Goal: Task Accomplishment & Management: Manage account settings

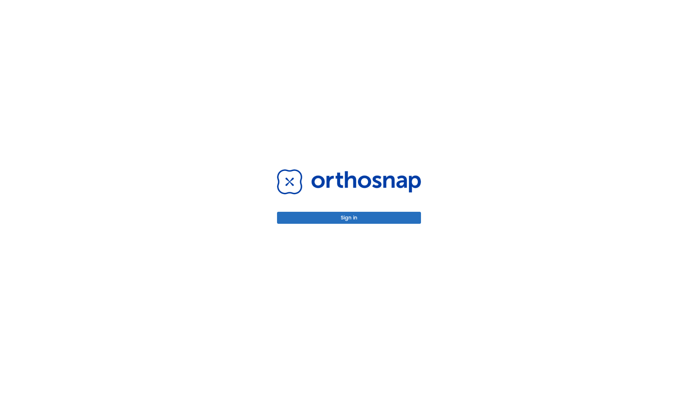
click at [349, 217] on button "Sign in" at bounding box center [349, 218] width 144 height 12
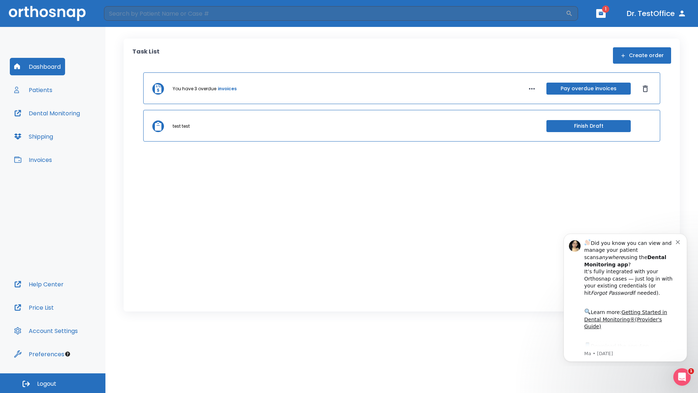
click at [53, 383] on span "Logout" at bounding box center [46, 383] width 19 height 8
